Goal: Task Accomplishment & Management: Complete application form

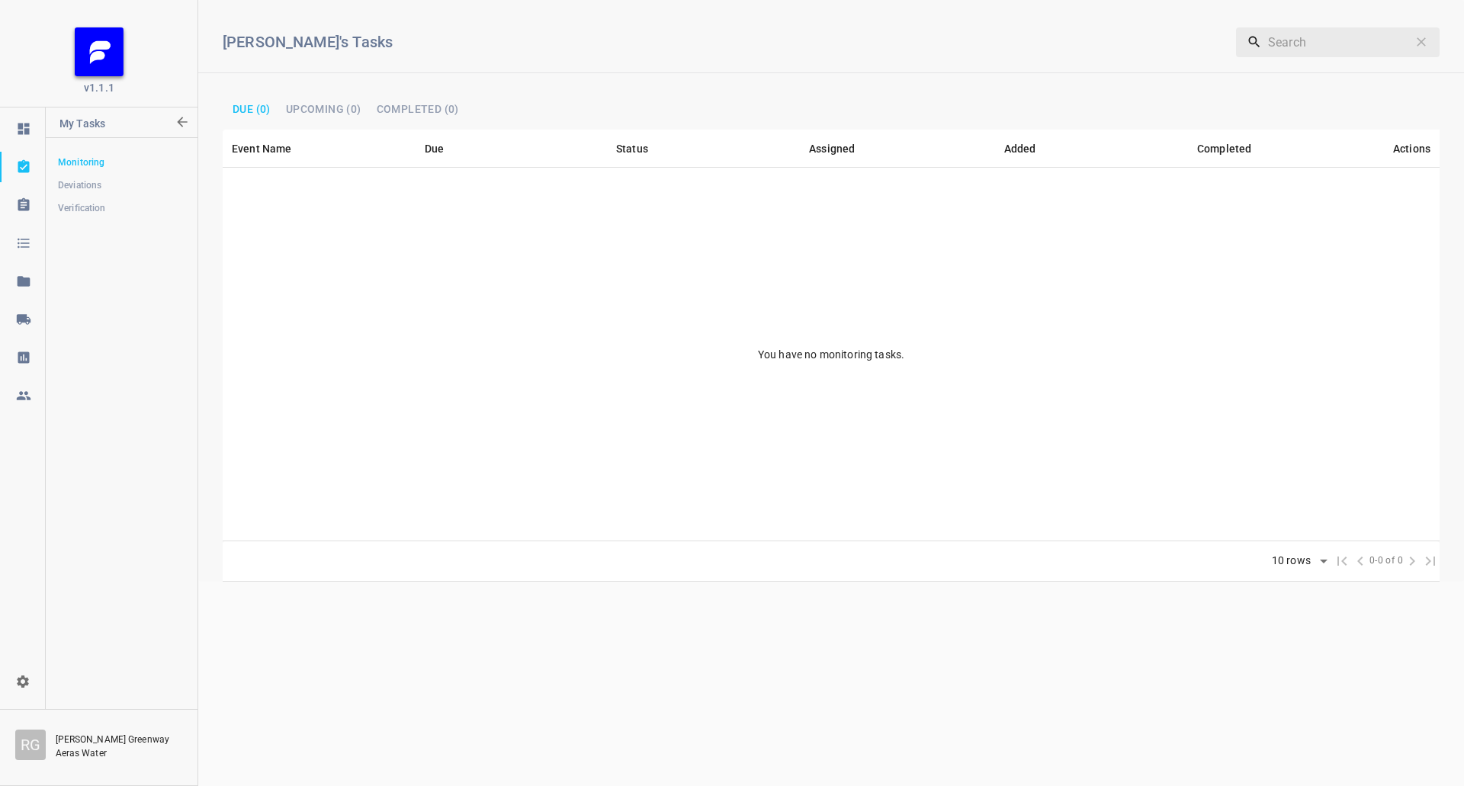
click at [34, 324] on div at bounding box center [24, 319] width 46 height 15
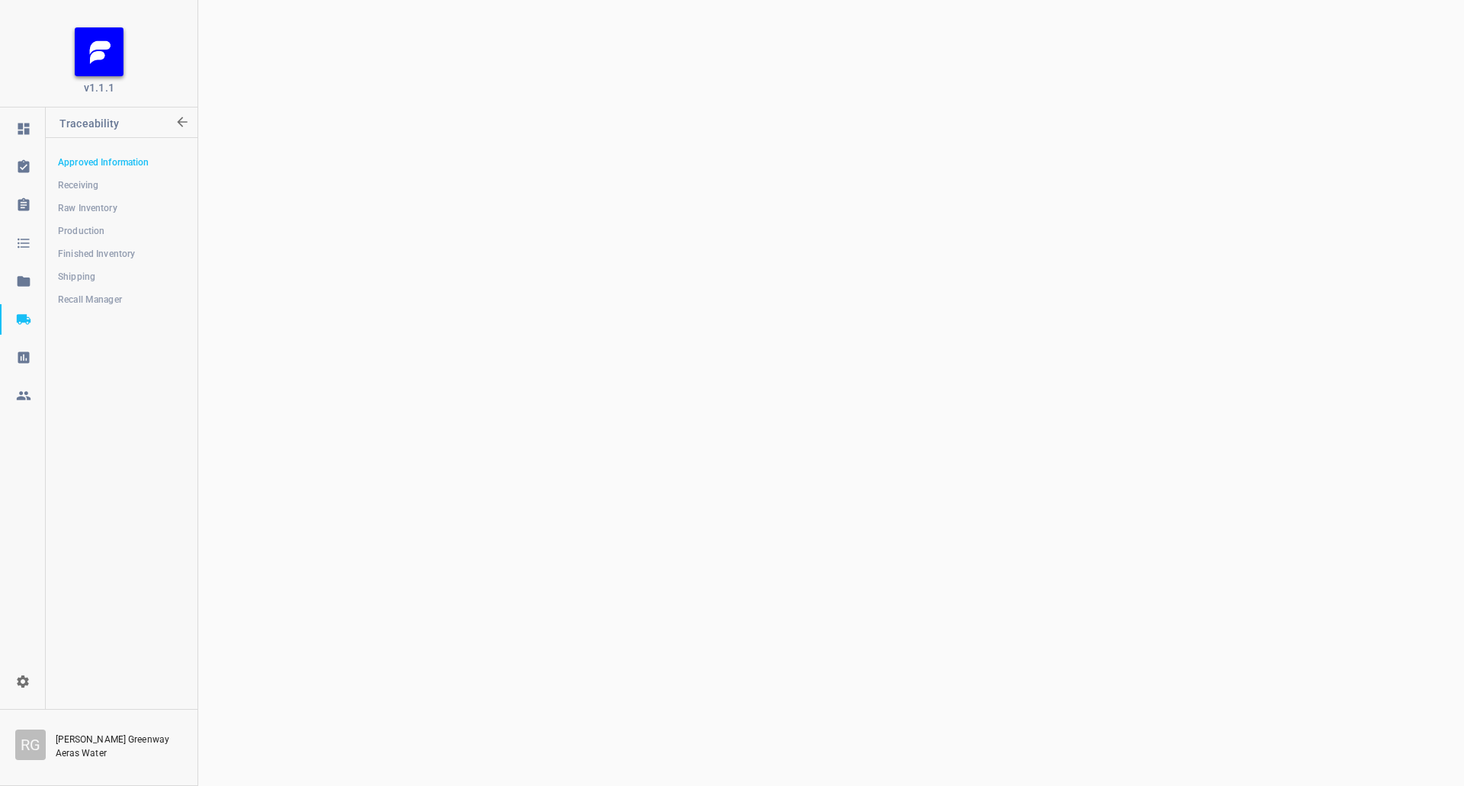
click at [91, 271] on span "Shipping" at bounding box center [121, 276] width 127 height 15
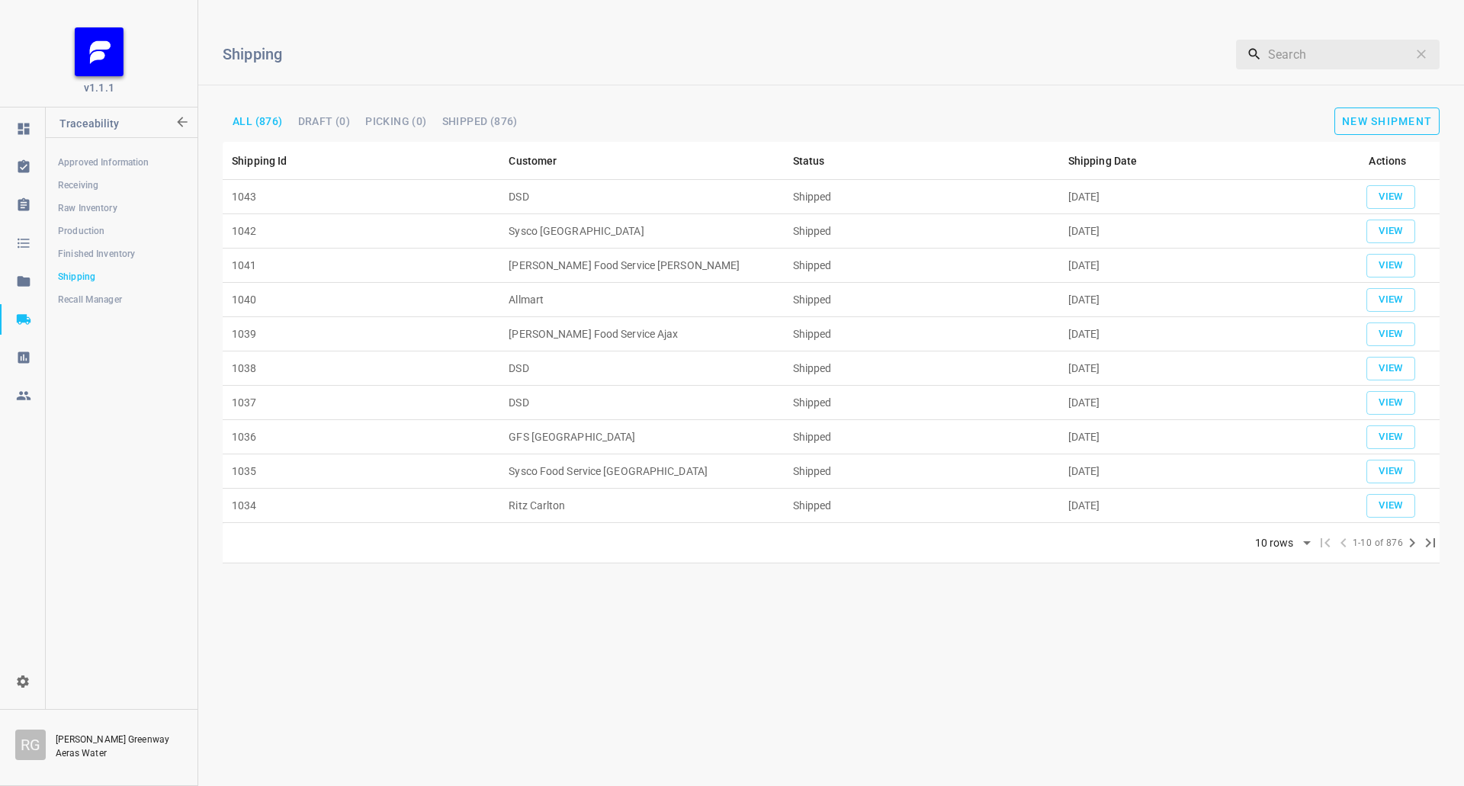
click at [1381, 114] on button "New Shipment" at bounding box center [1386, 120] width 105 height 27
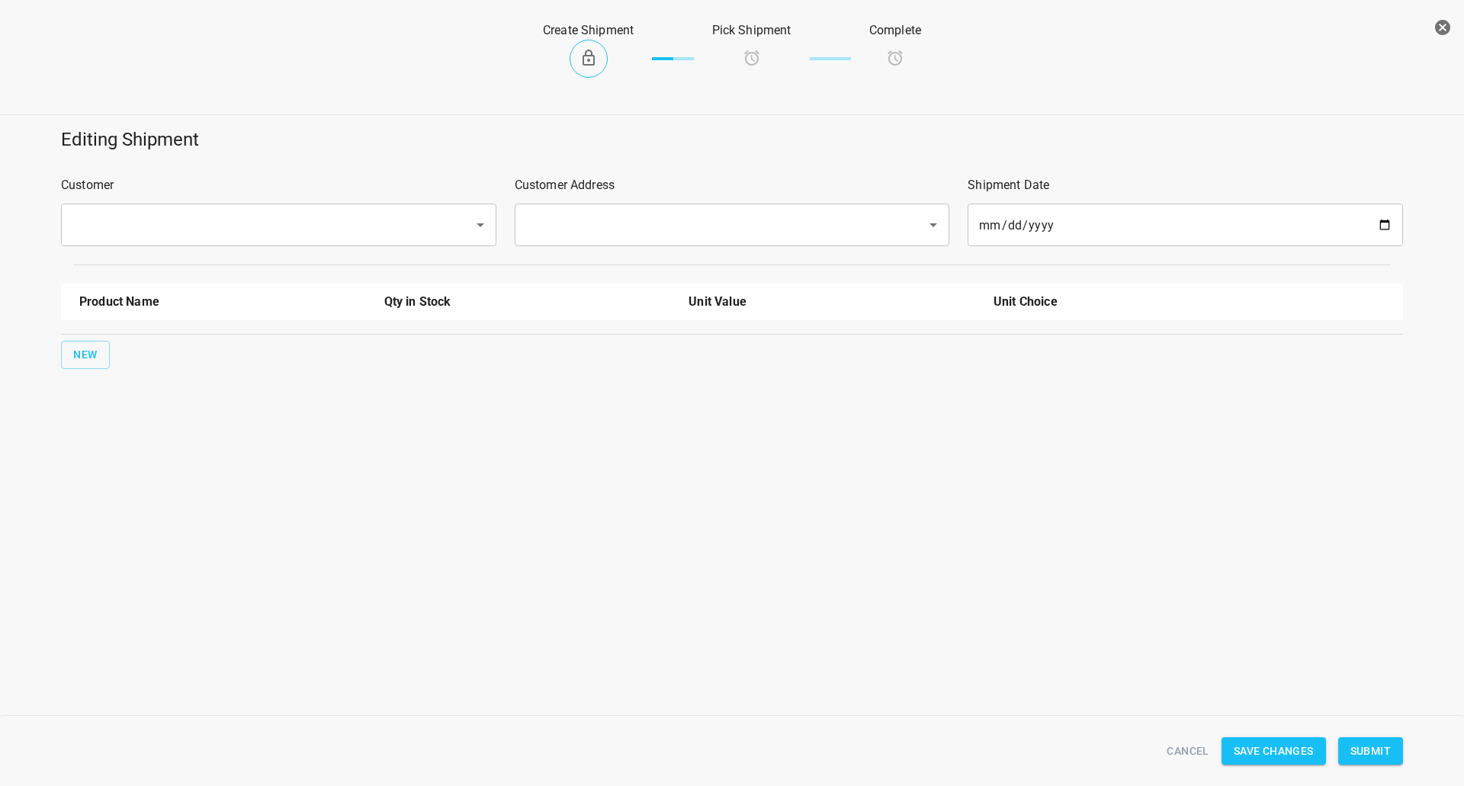
click at [285, 216] on input "text" at bounding box center [257, 224] width 379 height 29
click at [206, 262] on li "DSD" at bounding box center [277, 268] width 435 height 27
type input "DSD"
click at [629, 216] on input "text" at bounding box center [710, 224] width 379 height 29
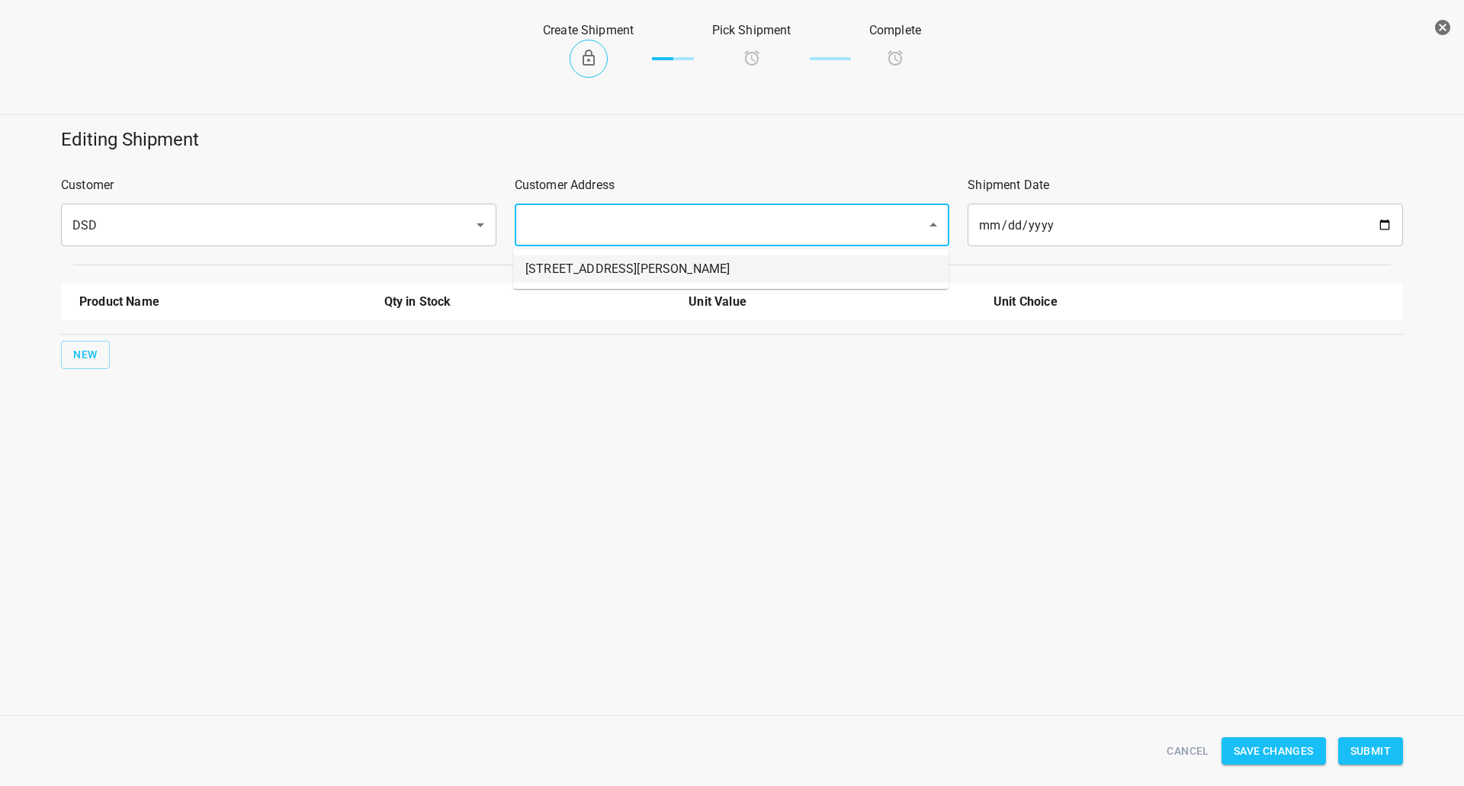
click at [575, 265] on li "[STREET_ADDRESS][PERSON_NAME]" at bounding box center [730, 268] width 435 height 27
type input "[STREET_ADDRESS][PERSON_NAME]"
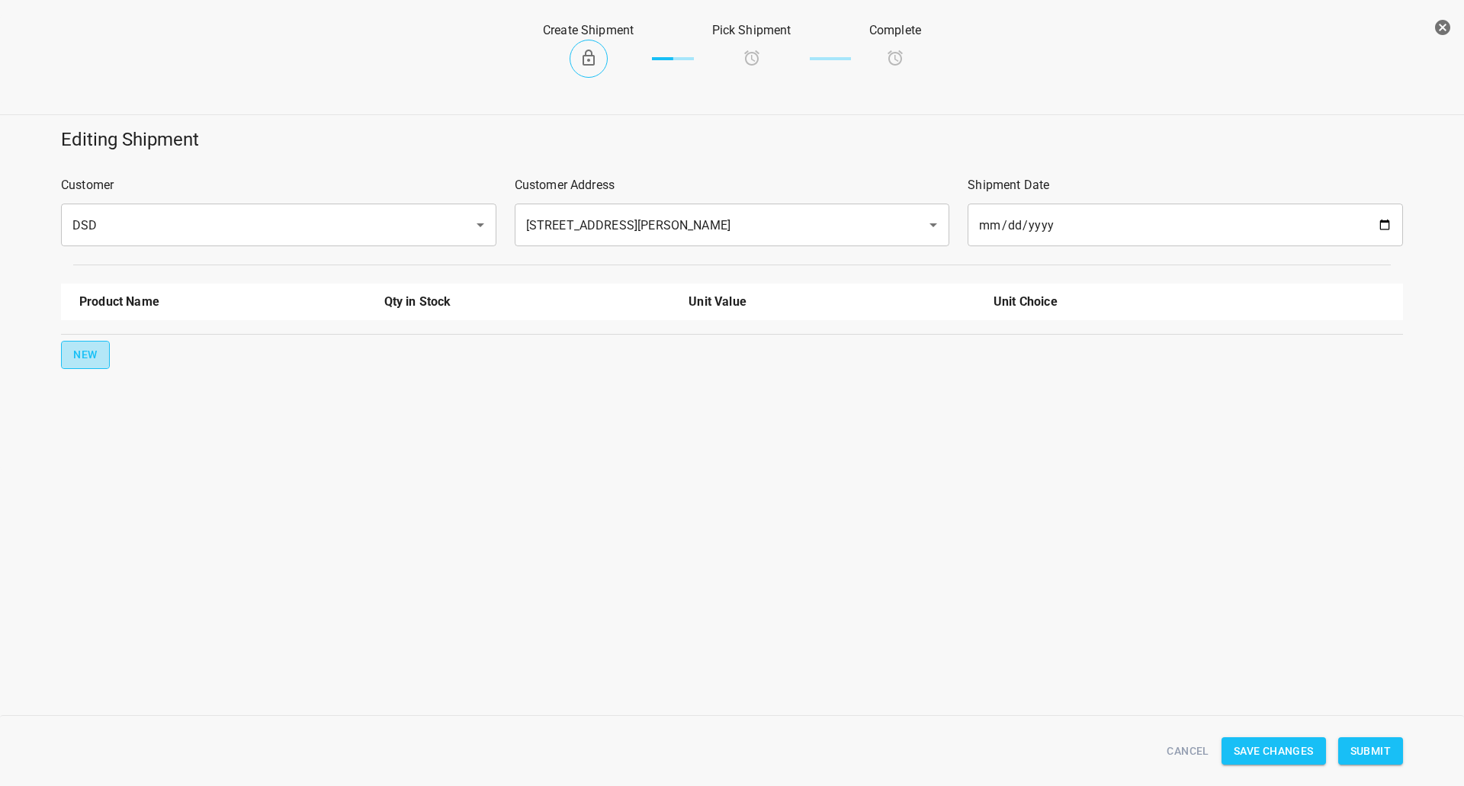
click at [76, 367] on button "New" at bounding box center [85, 355] width 49 height 28
click at [124, 346] on input "text" at bounding box center [201, 345] width 244 height 24
click at [189, 378] on li "330ml Still" at bounding box center [222, 380] width 287 height 27
type input "330ml Still"
click at [116, 382] on div "Product Name Qty in Stock Unit Value Unit Choice 330ml Still 22603.00 Ea 0 New" at bounding box center [732, 350] width 1360 height 152
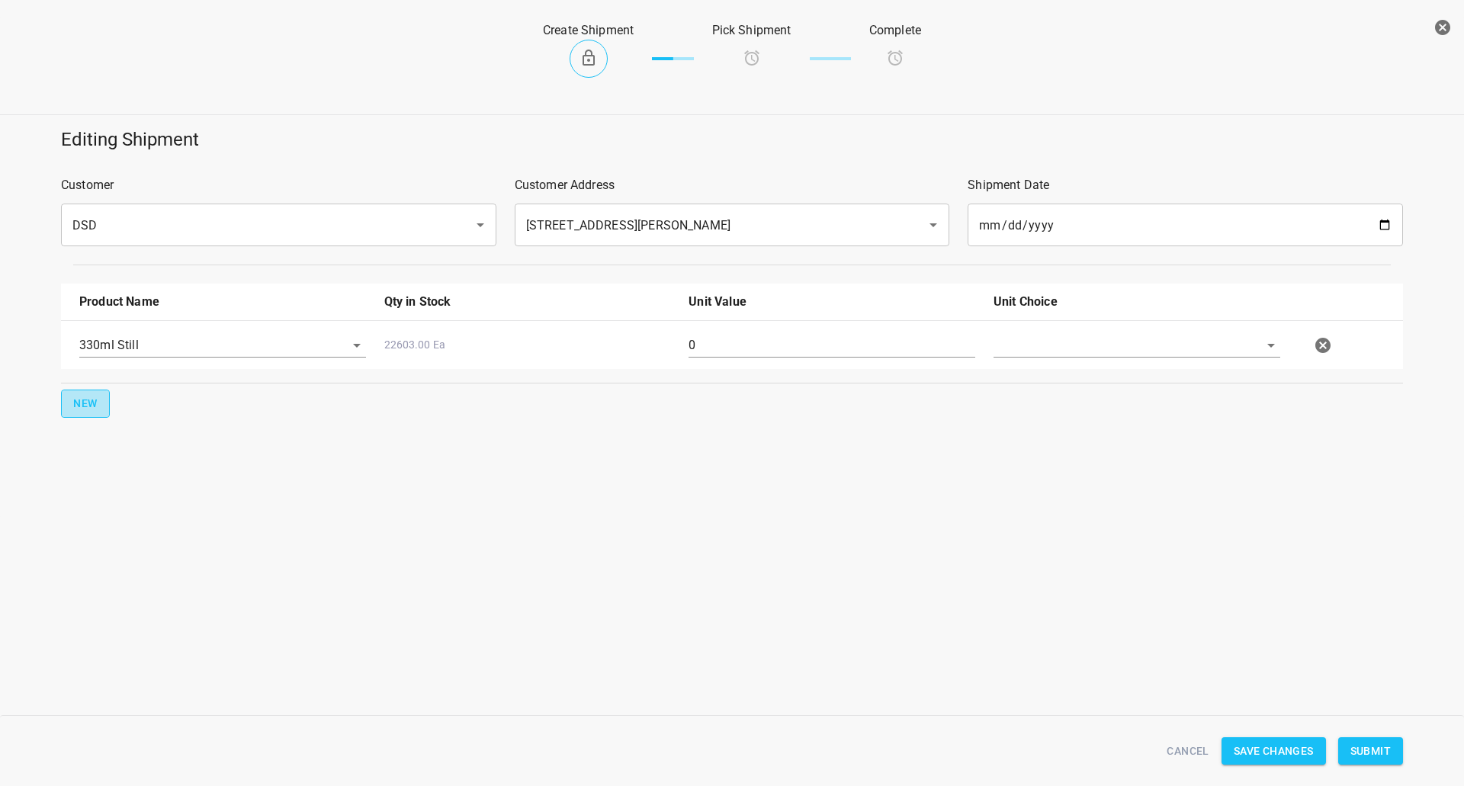
click at [92, 396] on span "New" at bounding box center [85, 403] width 24 height 19
click at [156, 453] on li "330ml Sparkling" at bounding box center [222, 456] width 287 height 27
type input "330ml Sparkling"
click at [807, 331] on div "0" at bounding box center [831, 351] width 305 height 55
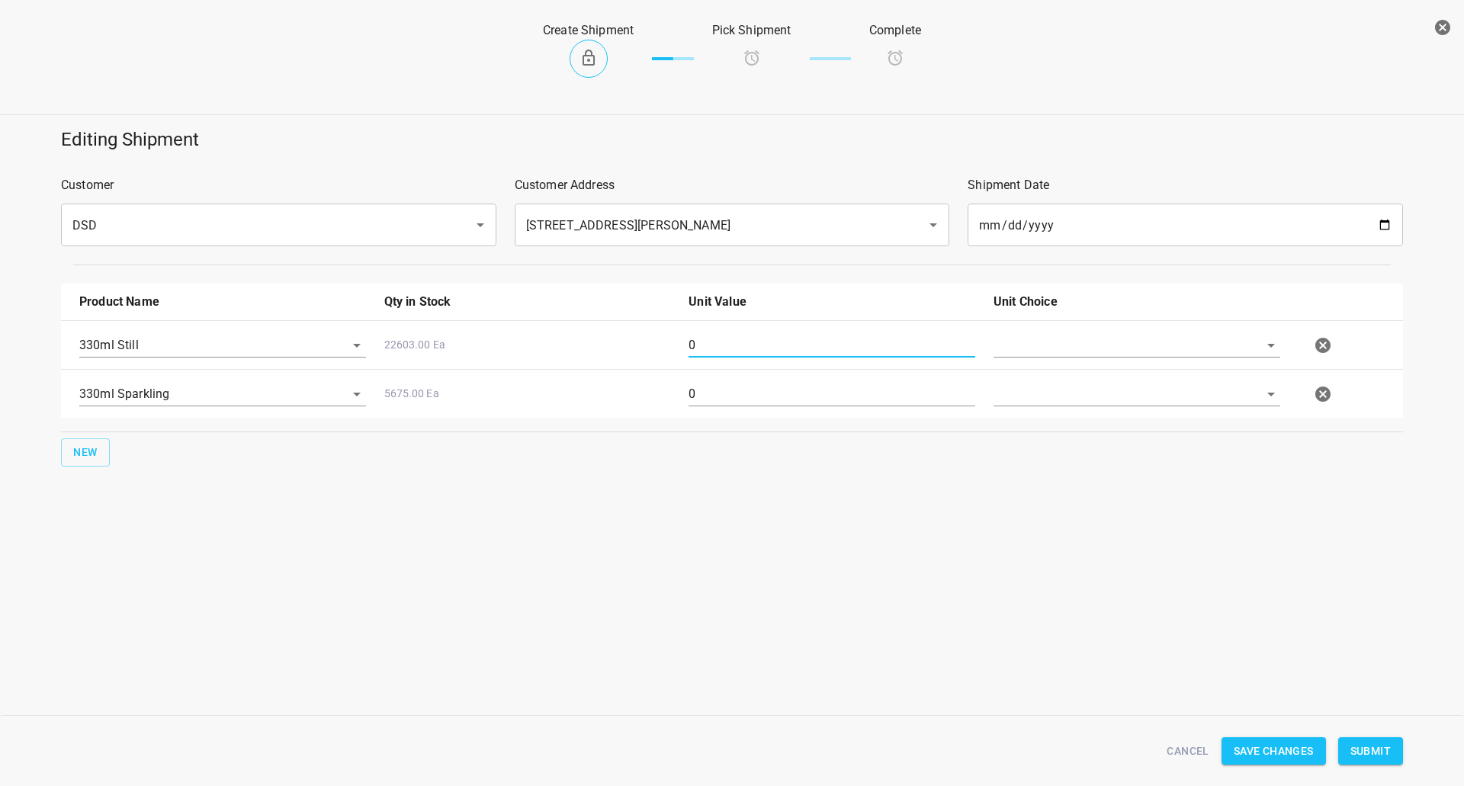
click at [807, 346] on input "0" at bounding box center [831, 345] width 287 height 24
type input "143"
click at [742, 400] on input "0" at bounding box center [831, 394] width 287 height 24
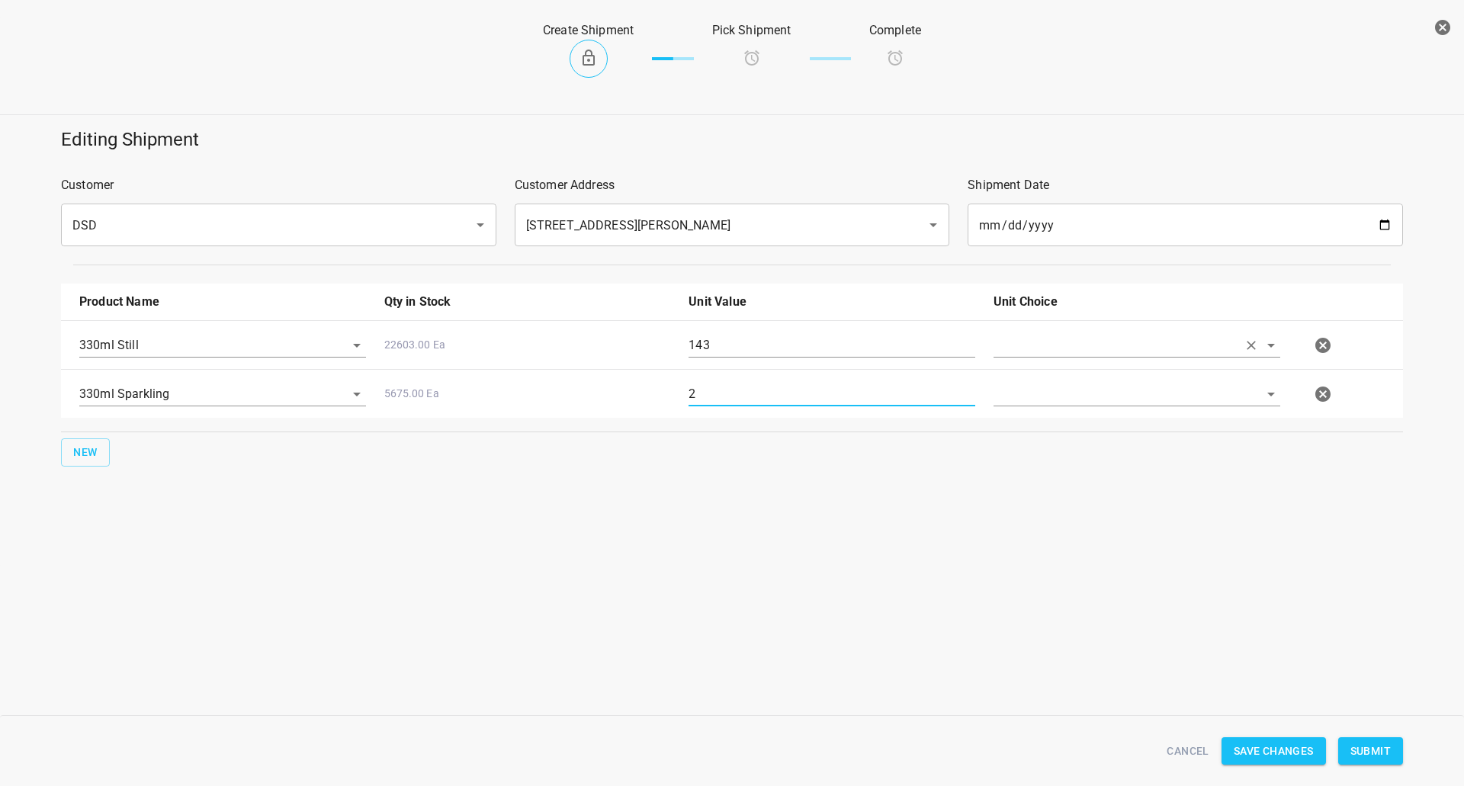
type input "2"
click at [1042, 353] on input "text" at bounding box center [1115, 345] width 244 height 24
click at [1035, 396] on ul "[PERSON_NAME]" at bounding box center [1136, 381] width 287 height 40
click at [1035, 383] on li "[PERSON_NAME]" at bounding box center [1136, 380] width 287 height 27
type input "[PERSON_NAME]"
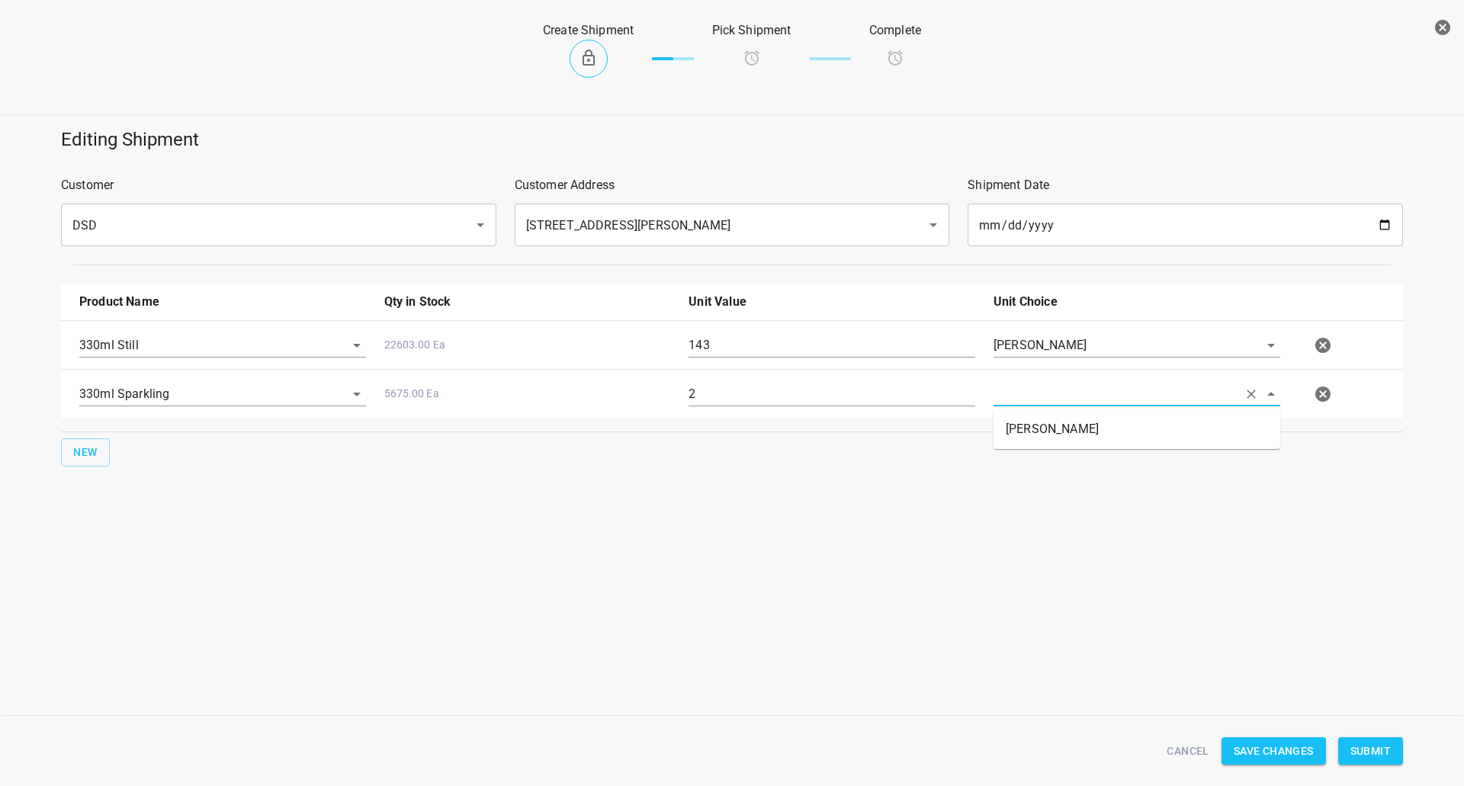
click at [1030, 403] on input "text" at bounding box center [1115, 394] width 244 height 24
drag, startPoint x: 1032, startPoint y: 415, endPoint x: 1045, endPoint y: 433, distance: 21.8
click at [1034, 416] on li "[PERSON_NAME]" at bounding box center [1136, 428] width 287 height 27
type input "[PERSON_NAME]"
click at [1381, 749] on span "Submit" at bounding box center [1370, 751] width 40 height 19
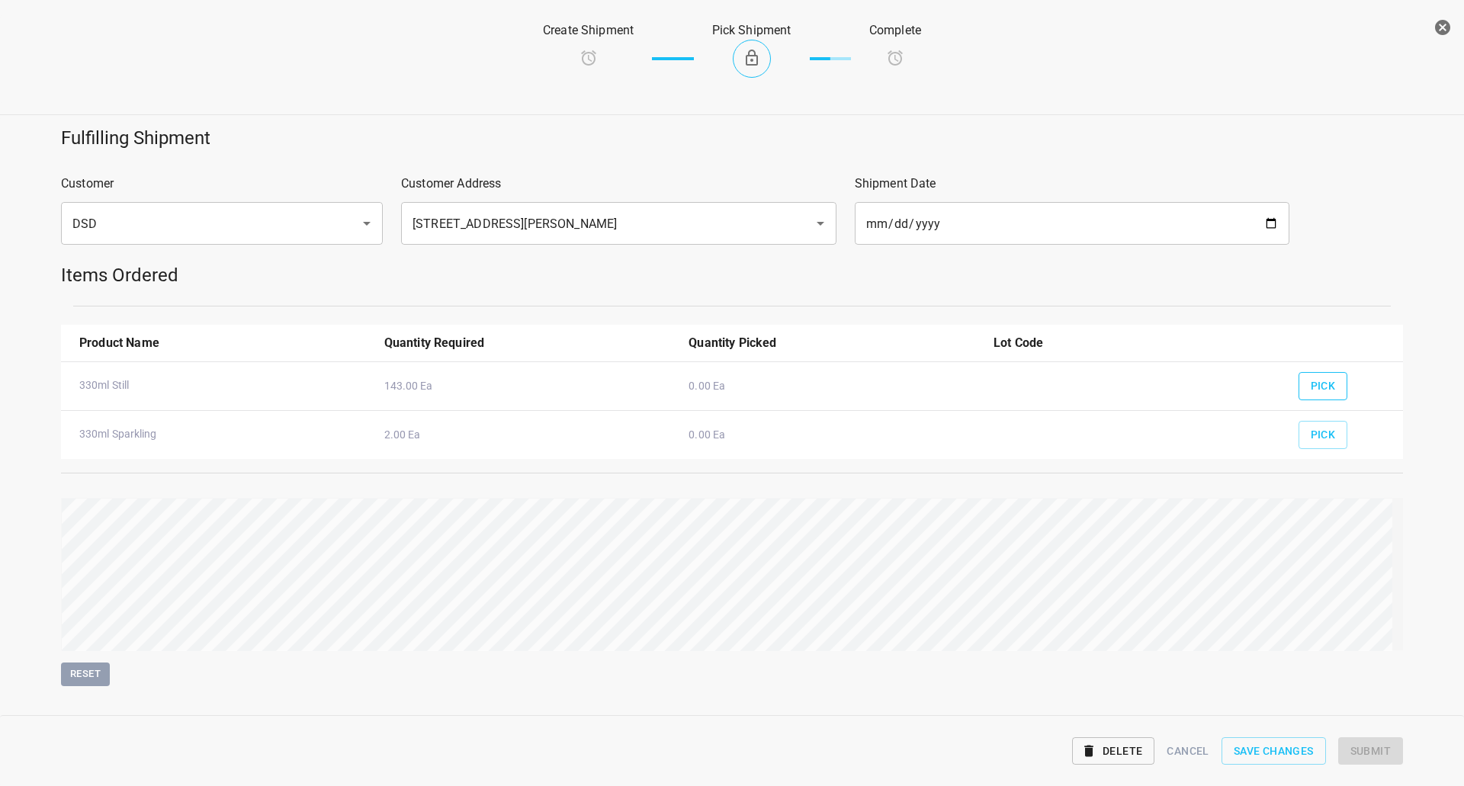
click at [1327, 372] on button "Pick" at bounding box center [1323, 386] width 50 height 28
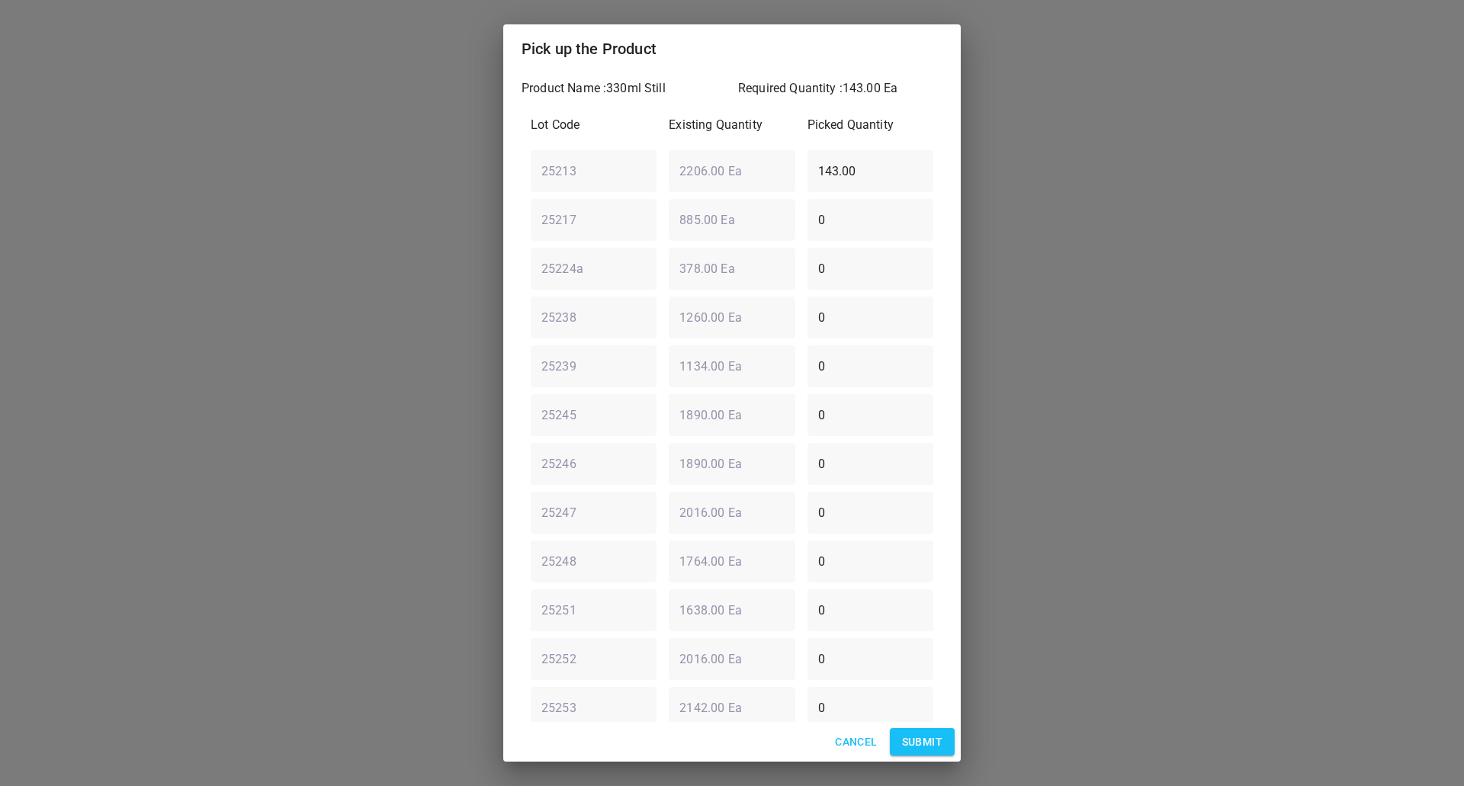
drag, startPoint x: 874, startPoint y: 162, endPoint x: 164, endPoint y: 175, distance: 710.6
click at [191, 191] on div "Pick up the Product Product Name : 330ml Still Required Quantity : 143.00 Ea Lo…" at bounding box center [732, 393] width 1464 height 786
type input "0"
click at [580, 337] on div "25238 ​ 1260.00 Ea ​ 0 ​" at bounding box center [732, 317] width 415 height 55
type input "143"
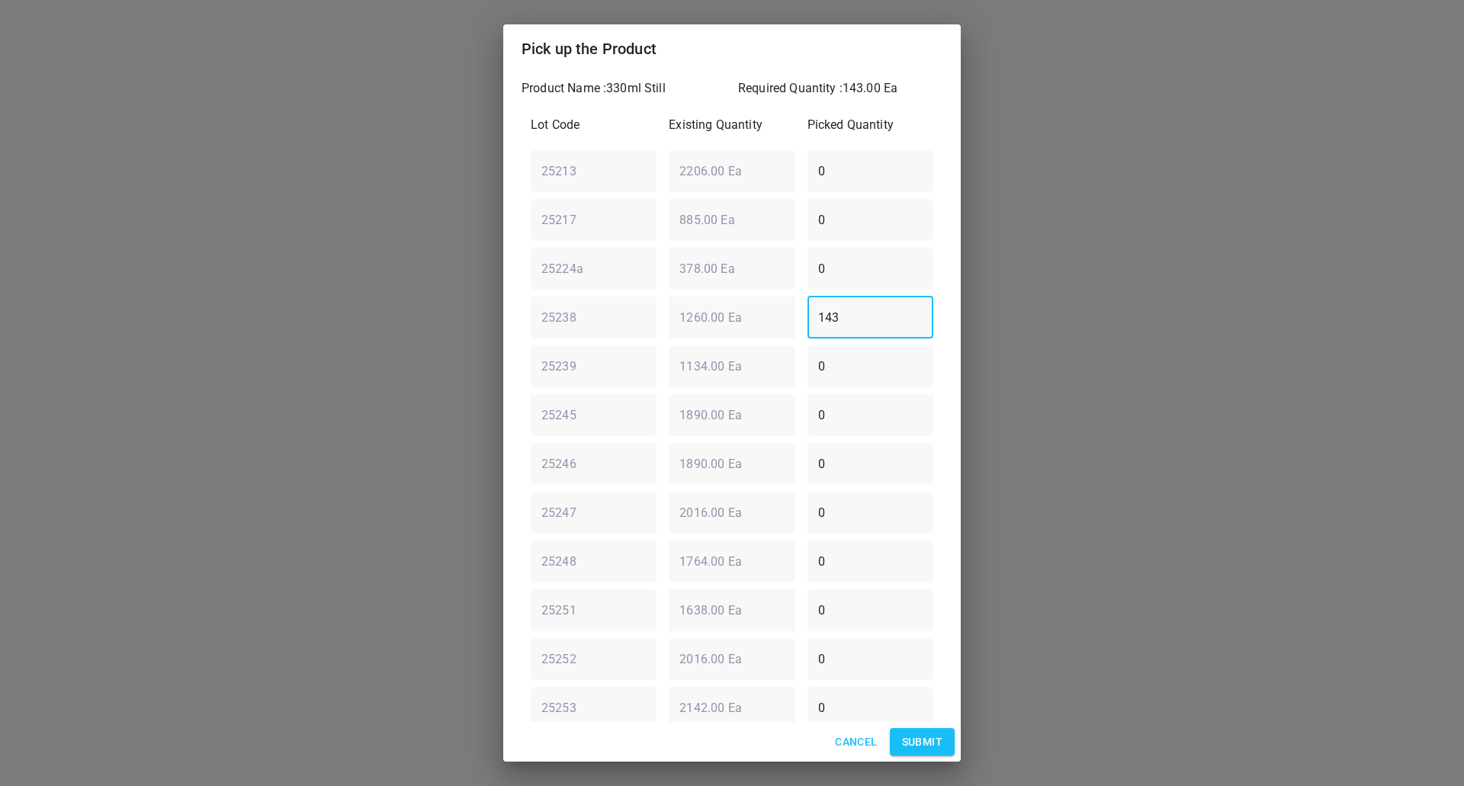
click at [924, 749] on span "Submit" at bounding box center [922, 742] width 40 height 19
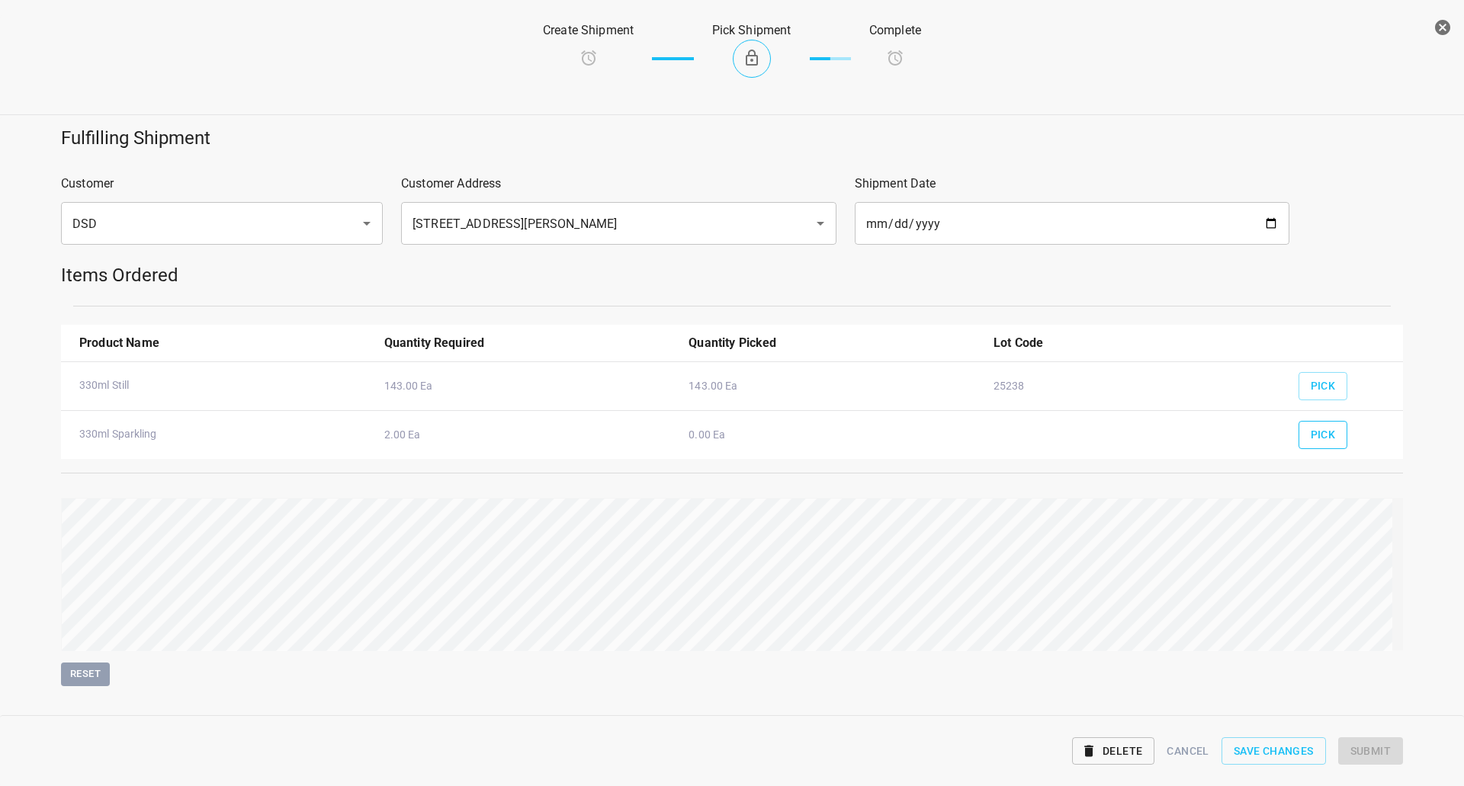
click at [1313, 422] on button "Pick" at bounding box center [1323, 435] width 50 height 28
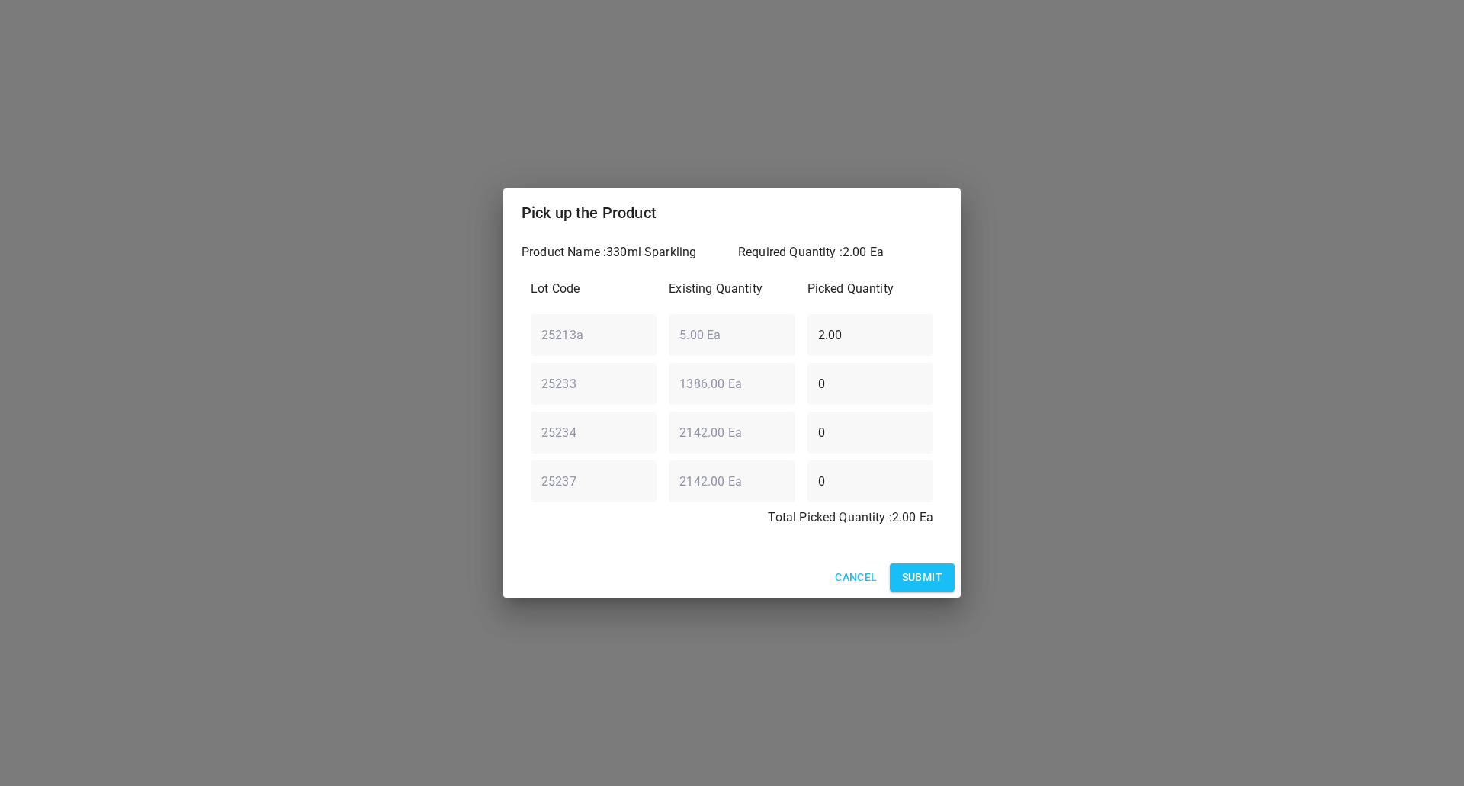
drag, startPoint x: 905, startPoint y: 328, endPoint x: 0, endPoint y: 473, distance: 916.6
click at [59, 405] on div "Pick up the Product Product Name : 330ml Sparkling Required Quantity : 2.00 Ea …" at bounding box center [732, 393] width 1464 height 786
type input "0"
drag, startPoint x: 864, startPoint y: 473, endPoint x: 452, endPoint y: 529, distance: 415.4
click at [641, 508] on div "Lot Code Existing Quantity Picked Quantity 25213a ​ 5.00 Ea ​ 0 ​ 25233 ​ 1386.…" at bounding box center [731, 408] width 421 height 274
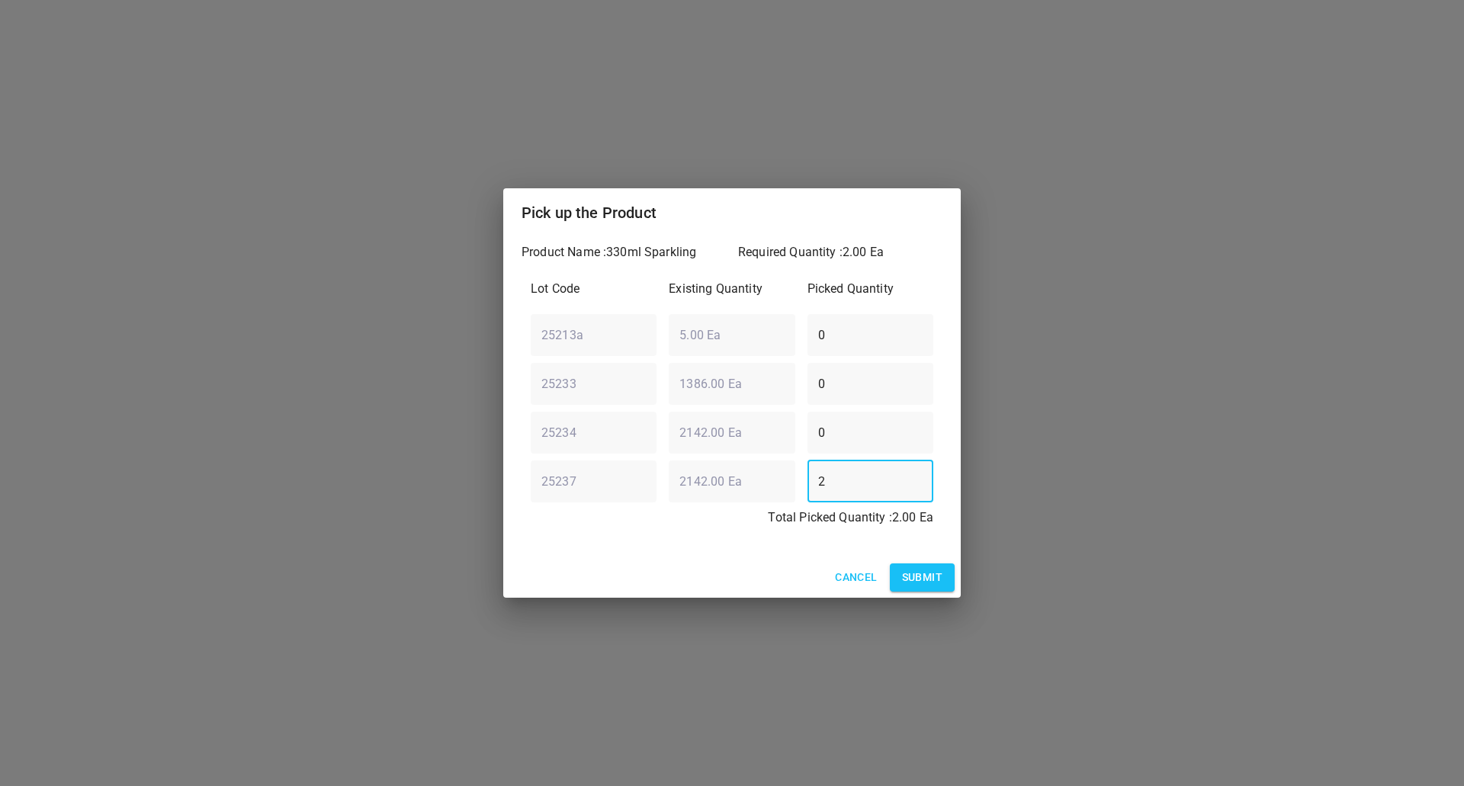
type input "2"
click at [918, 576] on span "Submit" at bounding box center [922, 577] width 40 height 19
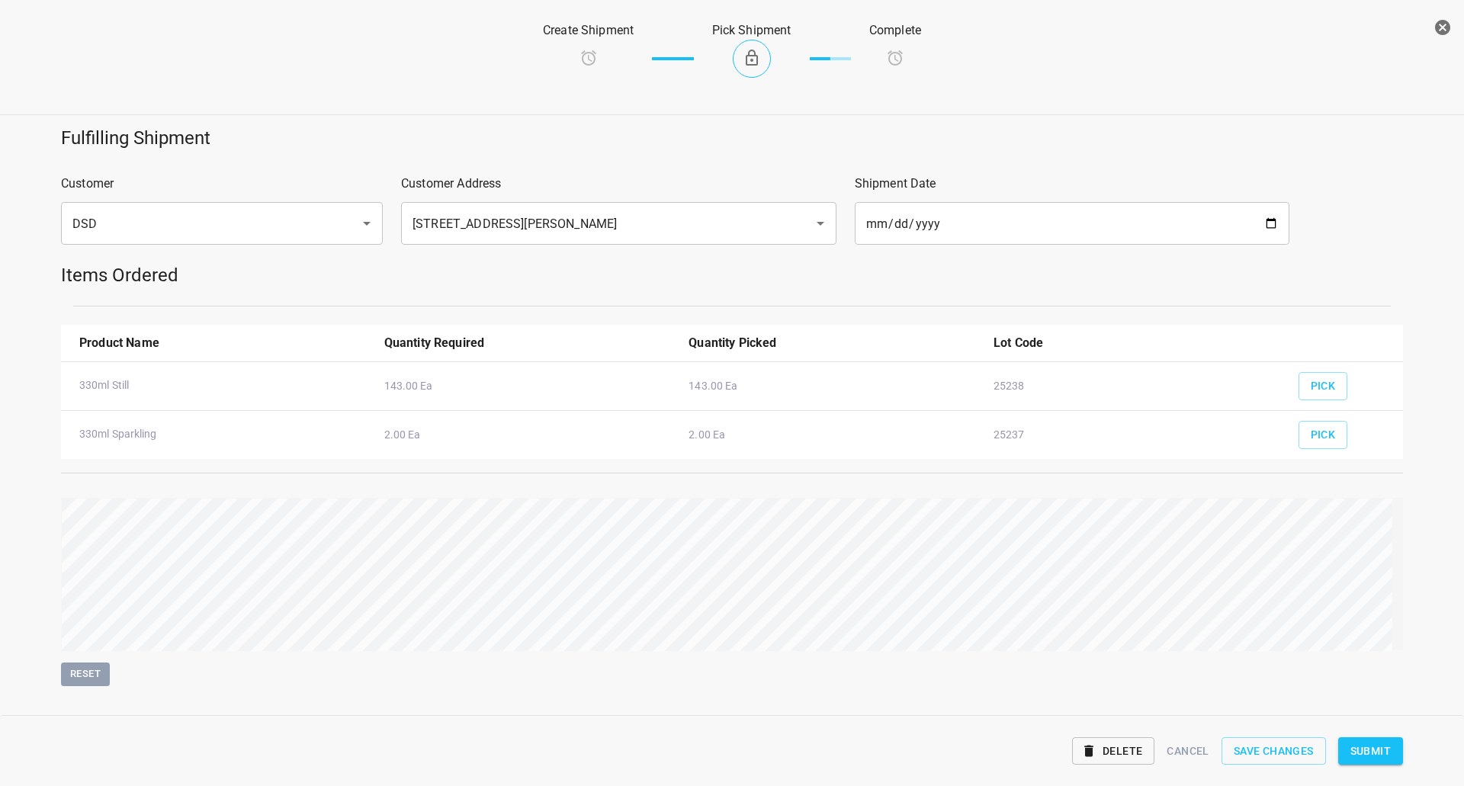
click at [1375, 747] on span "Submit" at bounding box center [1370, 751] width 40 height 19
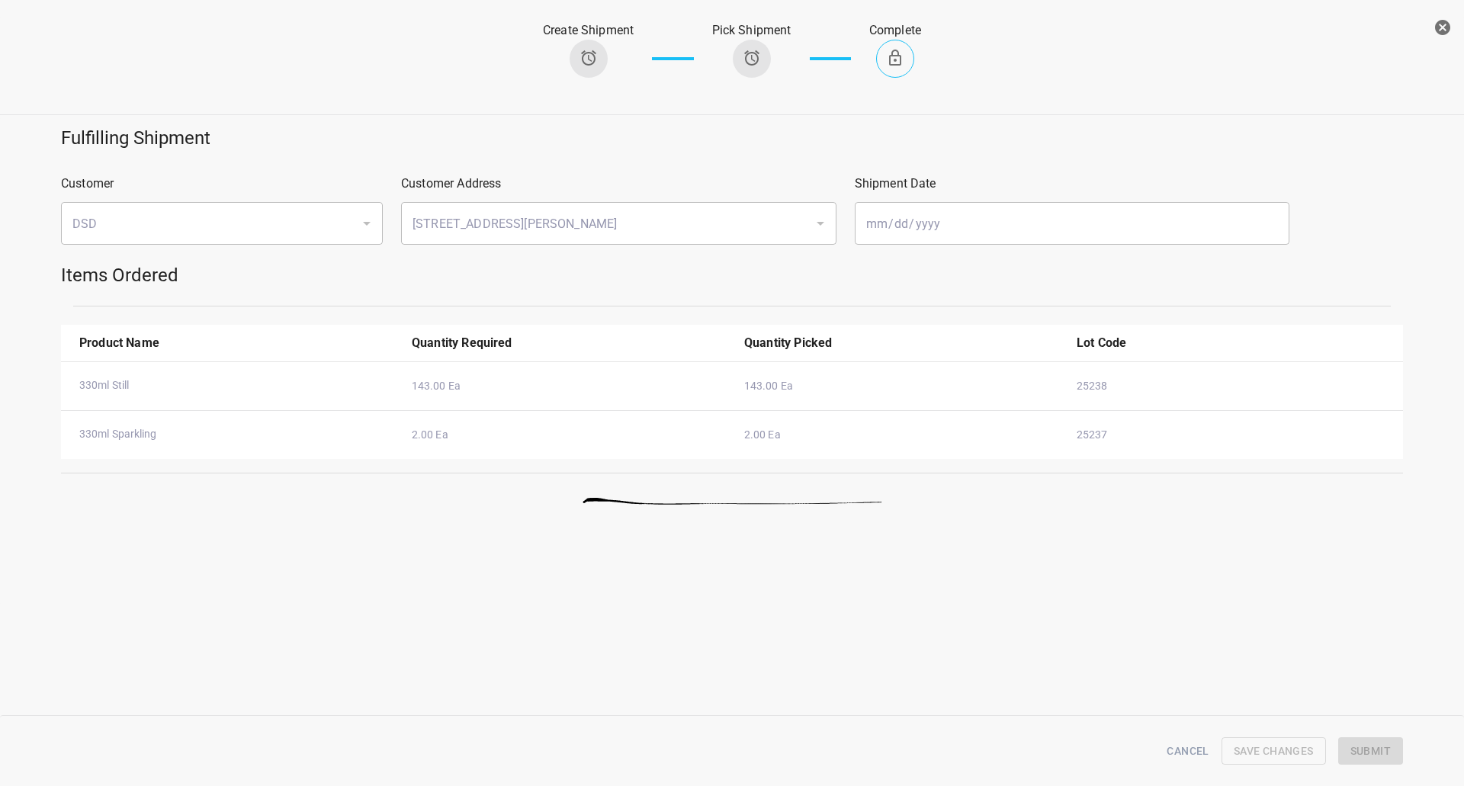
click at [1446, 38] on button "button" at bounding box center [1442, 27] width 30 height 30
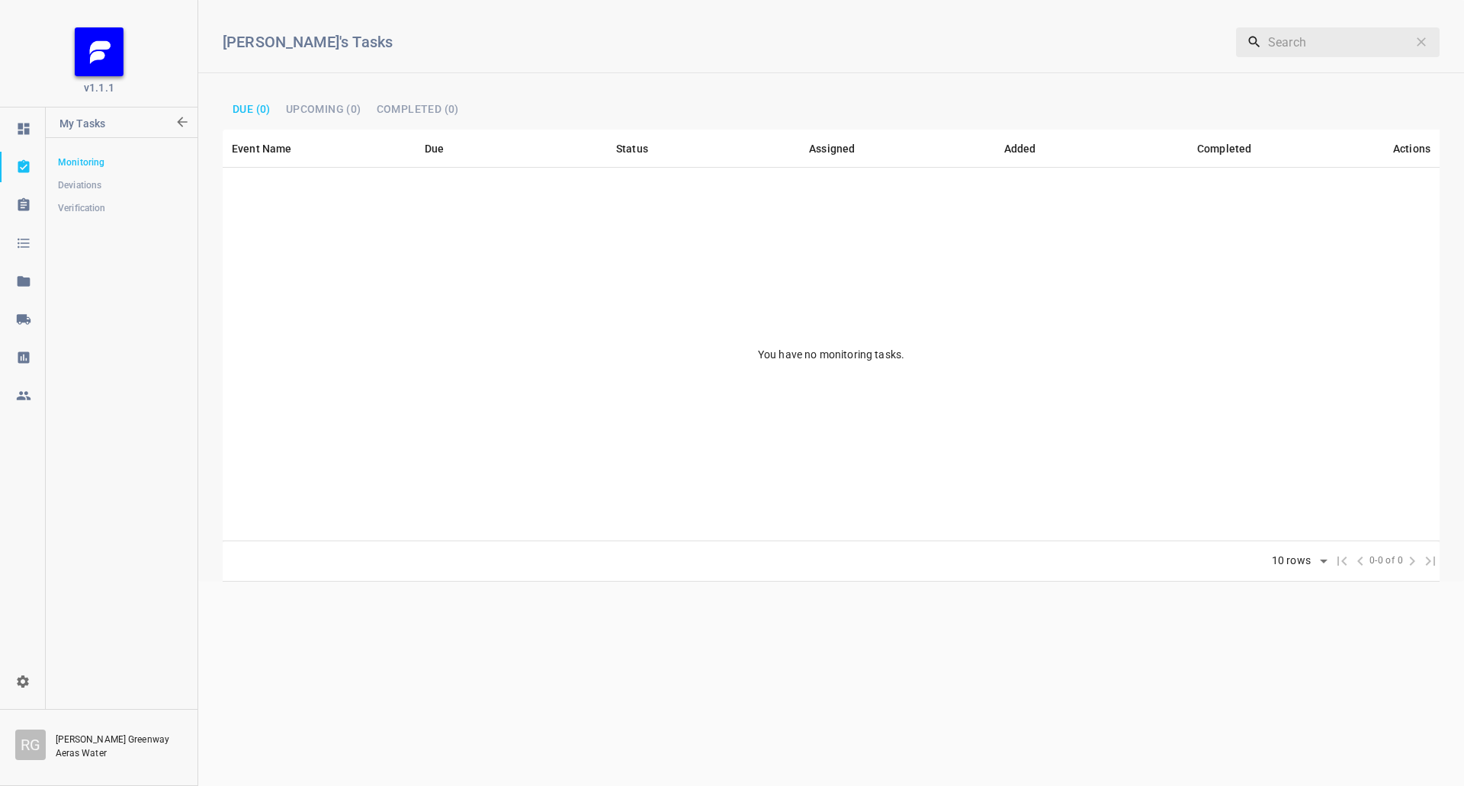
click at [25, 321] on icon at bounding box center [23, 319] width 14 height 10
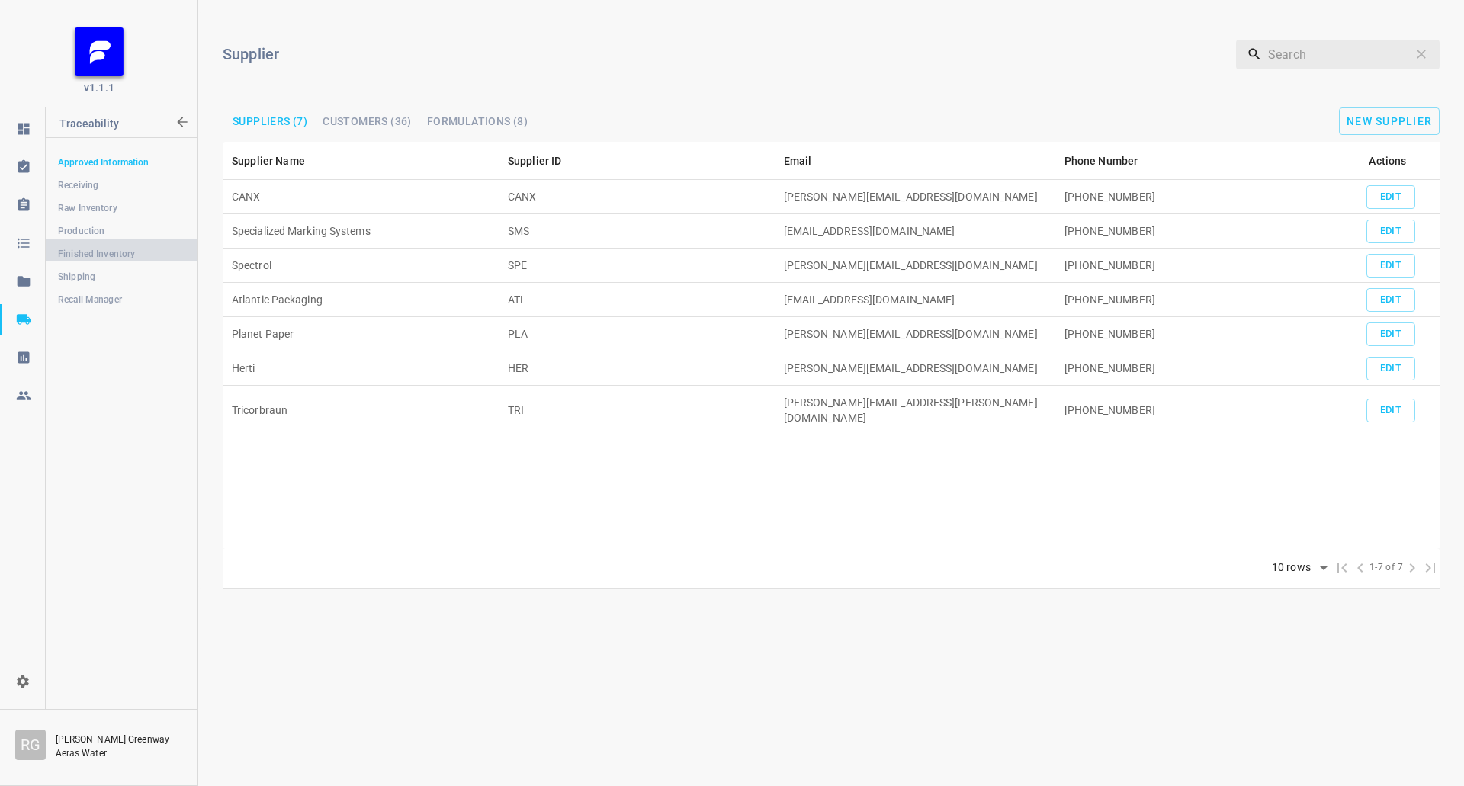
click at [124, 244] on link "Finished Inventory" at bounding box center [121, 254] width 151 height 30
